Goal: Task Accomplishment & Management: Use online tool/utility

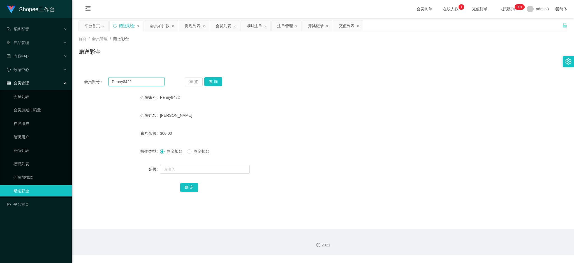
click at [119, 82] on input "Penny8422" at bounding box center [136, 81] width 56 height 9
paste input "ziwen777"
type input "ziwen777"
click at [216, 84] on button "查 询" at bounding box center [213, 81] width 18 height 9
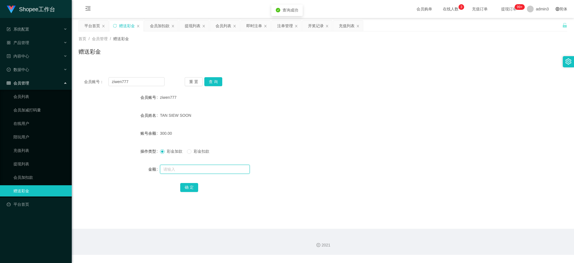
click at [181, 168] on input "text" at bounding box center [205, 168] width 90 height 9
type input "90"
click at [187, 187] on button "确 定" at bounding box center [189, 187] width 18 height 9
click at [120, 81] on input "ziwen777" at bounding box center [136, 81] width 56 height 9
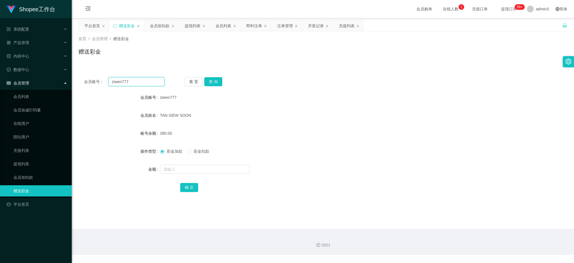
paste input "who0ps90"
type input "who0ps90"
drag, startPoint x: 213, startPoint y: 82, endPoint x: 211, endPoint y: 87, distance: 5.9
click at [213, 82] on button "查 询" at bounding box center [213, 81] width 18 height 9
click at [176, 171] on input "text" at bounding box center [205, 168] width 90 height 9
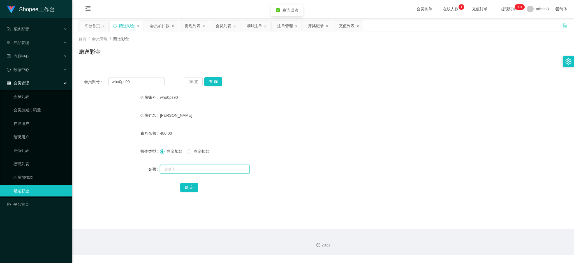
click at [193, 168] on input "text" at bounding box center [205, 168] width 90 height 9
paste input "1000"
type input "1000"
click at [186, 186] on button "确 定" at bounding box center [189, 187] width 18 height 9
